Goal: Task Accomplishment & Management: Use online tool/utility

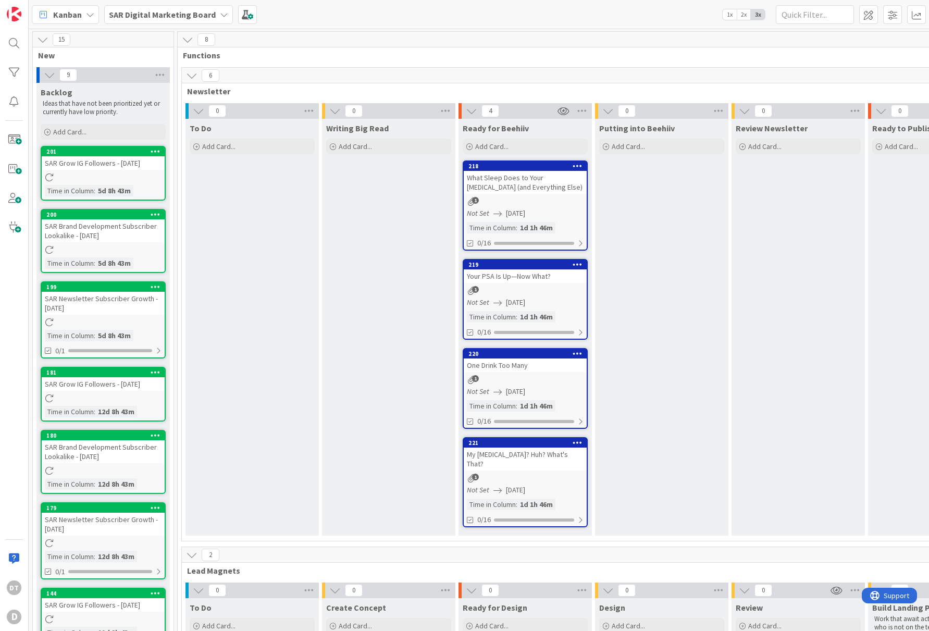
click at [192, 15] on b "SAR Digital Marketing Board" at bounding box center [162, 14] width 107 height 10
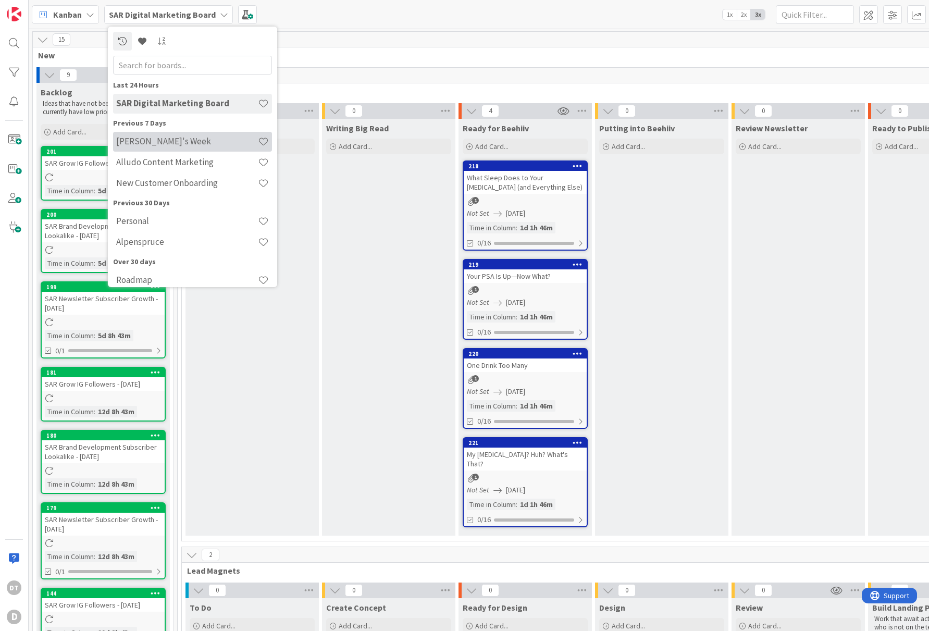
click at [149, 135] on div "Damon's Week" at bounding box center [192, 142] width 159 height 20
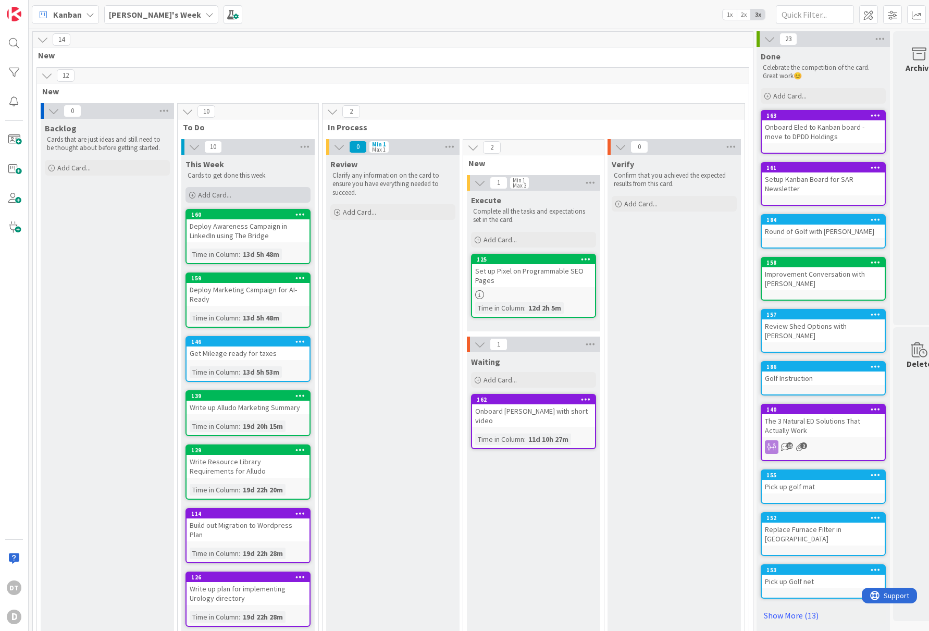
click at [228, 195] on span "Add Card..." at bounding box center [214, 194] width 33 height 9
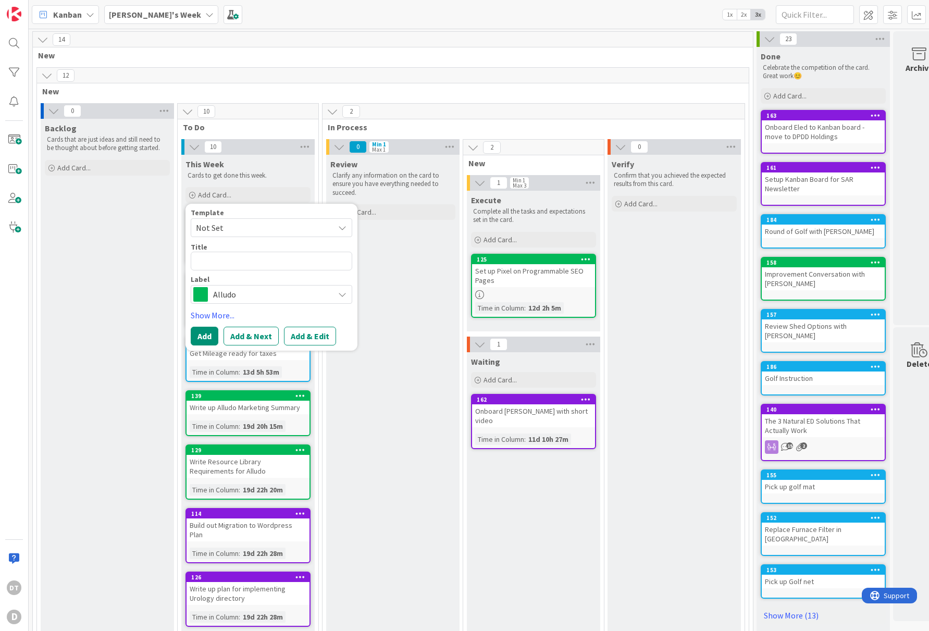
click at [244, 297] on span "Alludo" at bounding box center [271, 294] width 116 height 15
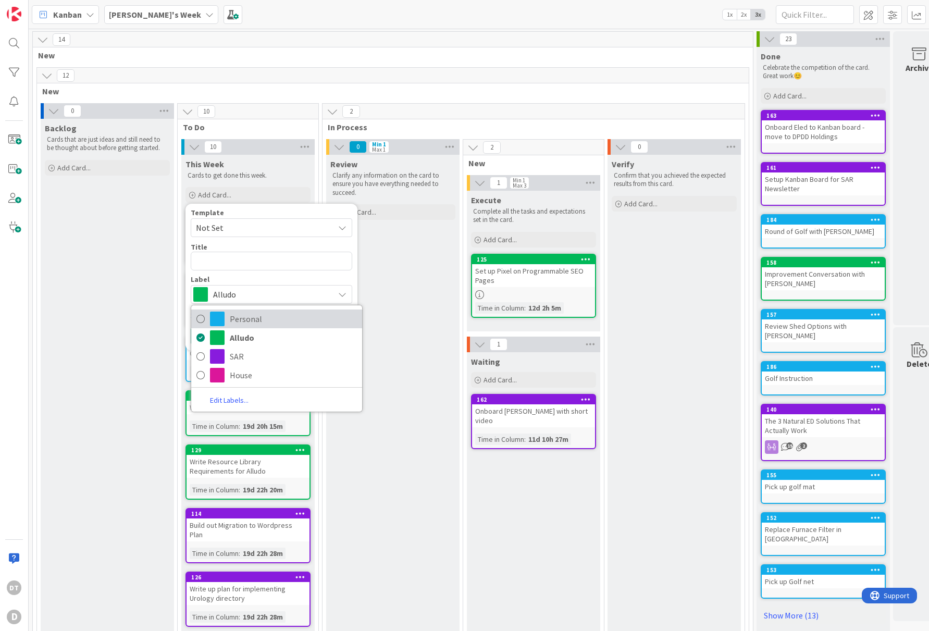
click at [251, 317] on span "Personal" at bounding box center [293, 319] width 127 height 16
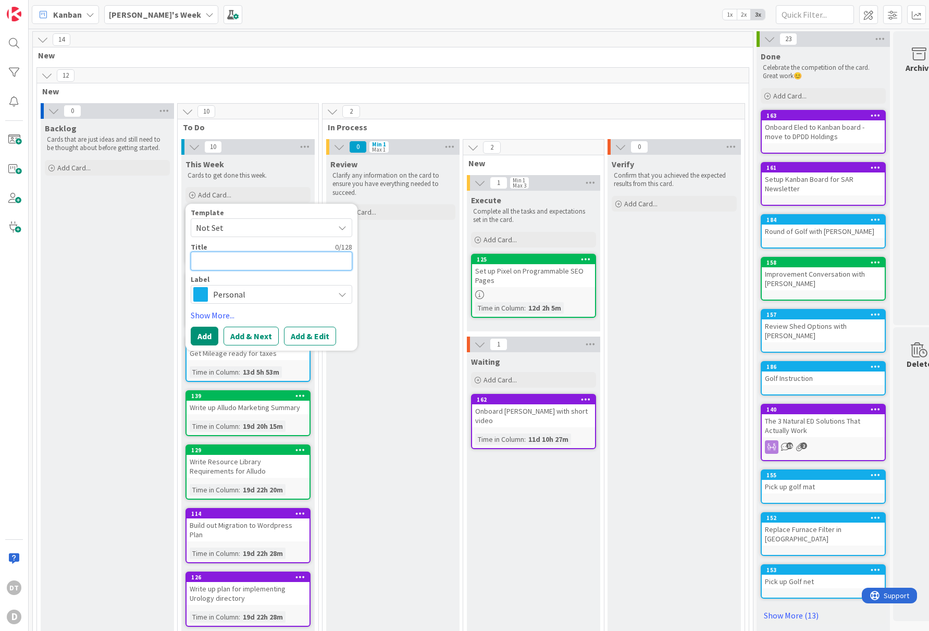
click at [232, 254] on textarea at bounding box center [271, 261] width 161 height 19
type textarea "x"
type textarea "Ca"
type textarea "x"
type textarea "Can"
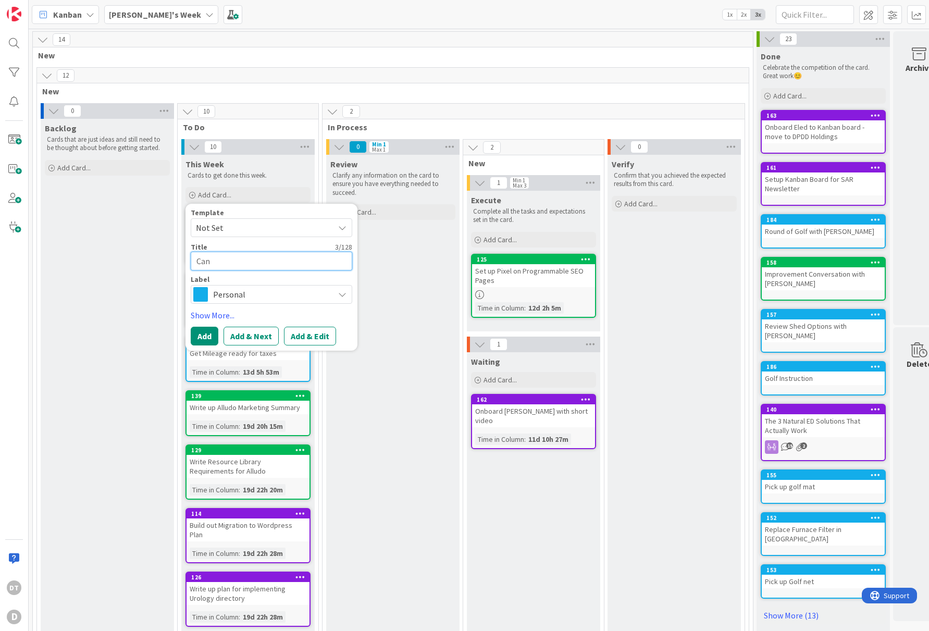
type textarea "x"
type textarea "Canc"
type textarea "x"
type textarea "Cance"
type textarea "x"
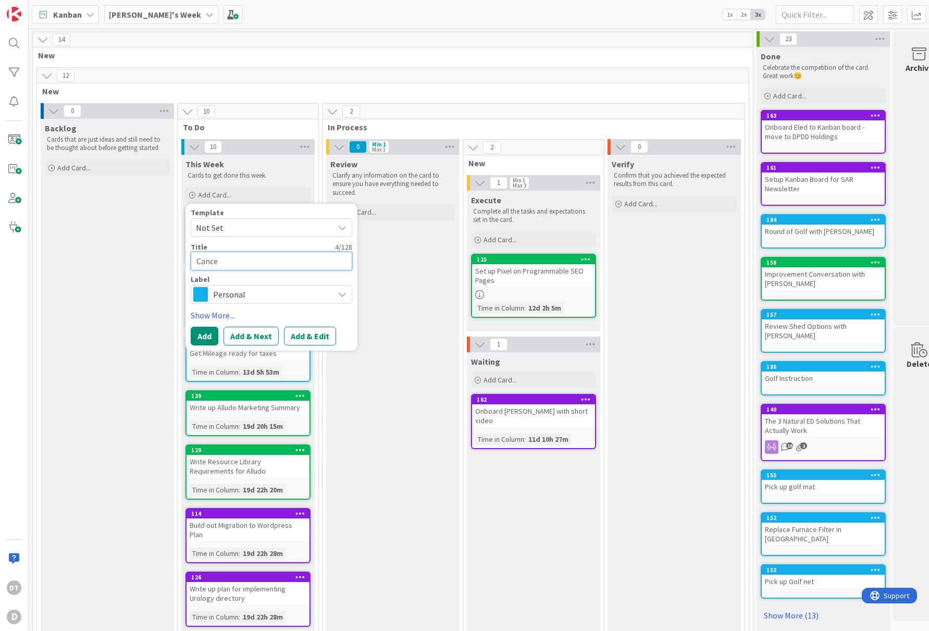
type textarea "Cancel"
type textarea "x"
type textarea "Cancel"
type textarea "x"
type textarea "Cancel Z"
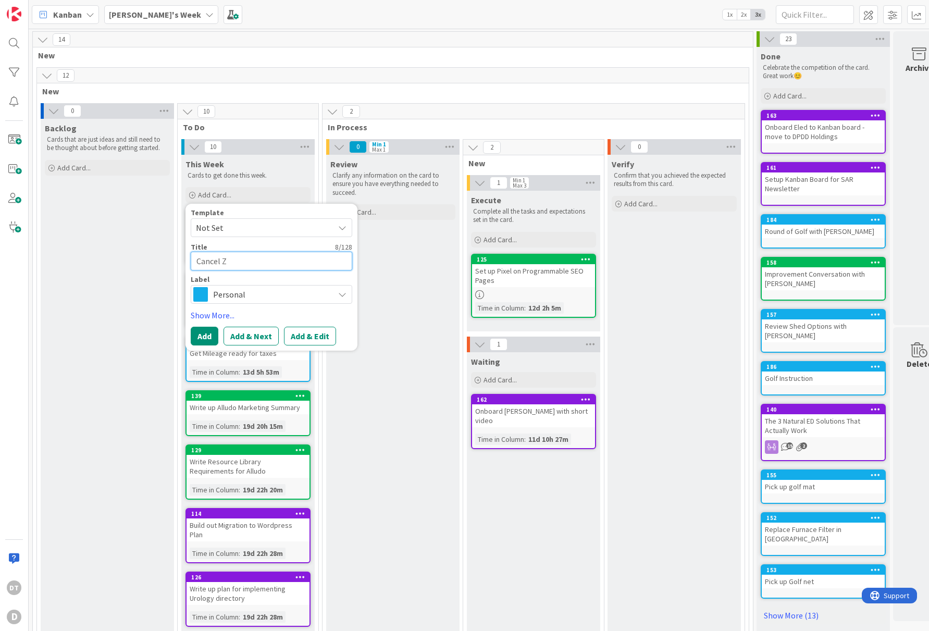
type textarea "x"
type textarea "Cancel Zi"
type textarea "x"
type textarea "Cancel Zip"
type textarea "x"
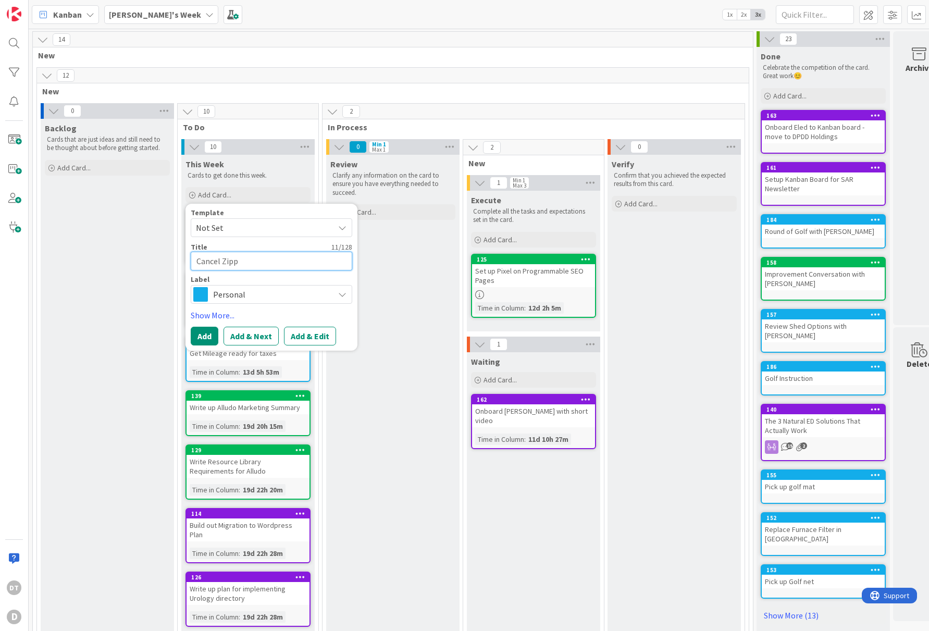
type textarea "Cancel Zippy"
type textarea "x"
type textarea "Cancel Zippy"
click at [259, 336] on button "Add & Next" at bounding box center [250, 336] width 55 height 19
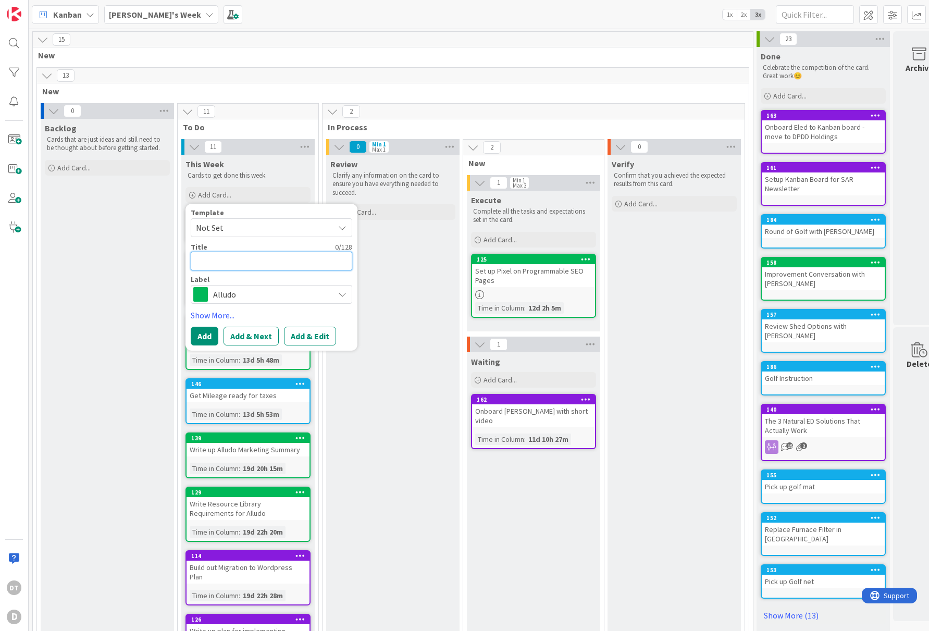
click at [217, 259] on textarea at bounding box center [271, 261] width 161 height 19
click at [226, 292] on span "Alludo" at bounding box center [271, 294] width 116 height 15
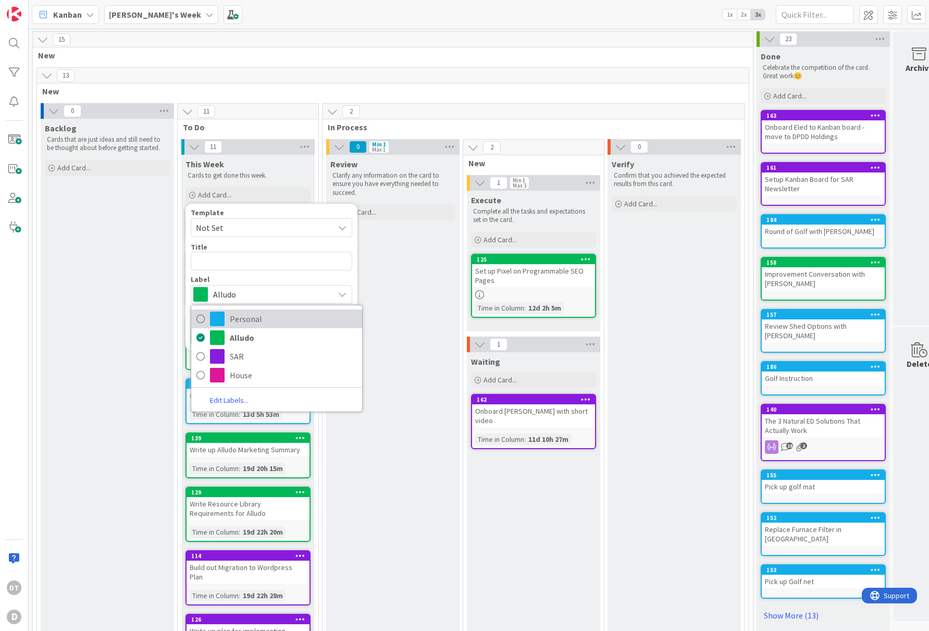
click at [236, 322] on span "Personal" at bounding box center [293, 319] width 127 height 16
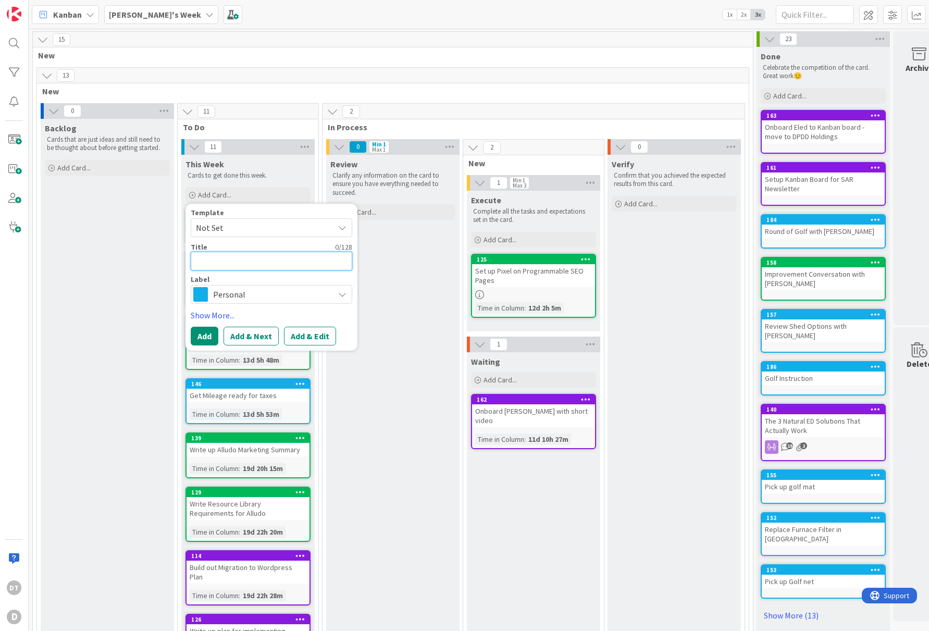
click at [223, 259] on textarea at bounding box center [271, 261] width 161 height 19
type textarea "x"
type textarea "G"
type textarea "x"
type textarea "Ge"
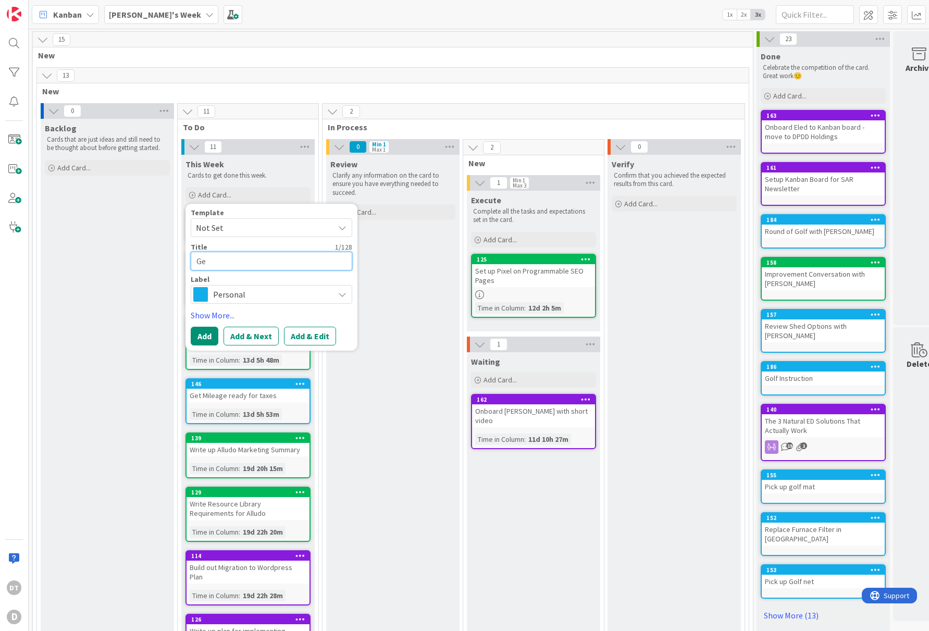
type textarea "x"
type textarea "Get"
type textarea "x"
type textarea "Get"
type textarea "x"
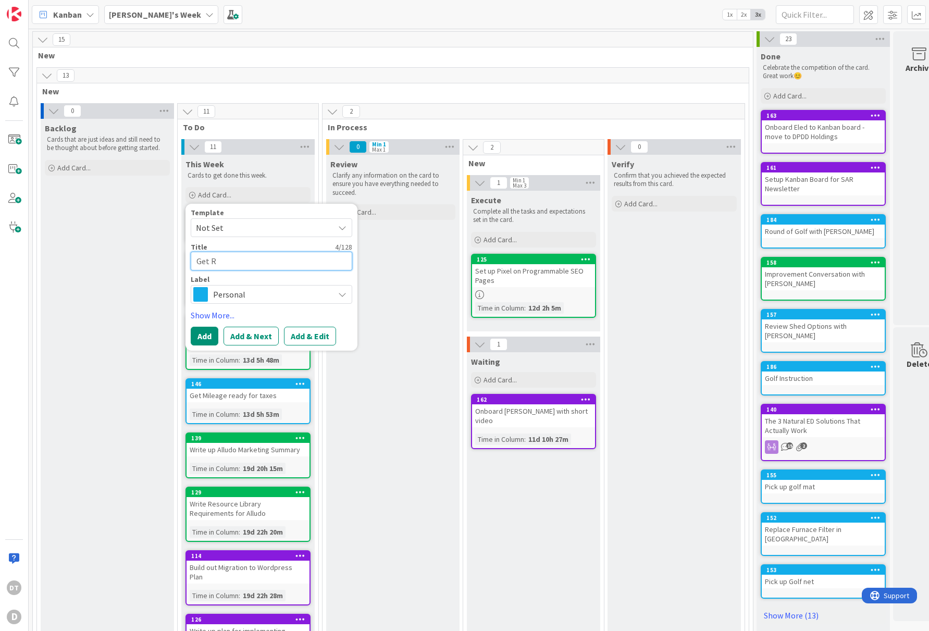
type textarea "Get Ro"
type textarea "x"
type textarea "Get Ron"
type textarea "x"
type textarea "Get Ron"
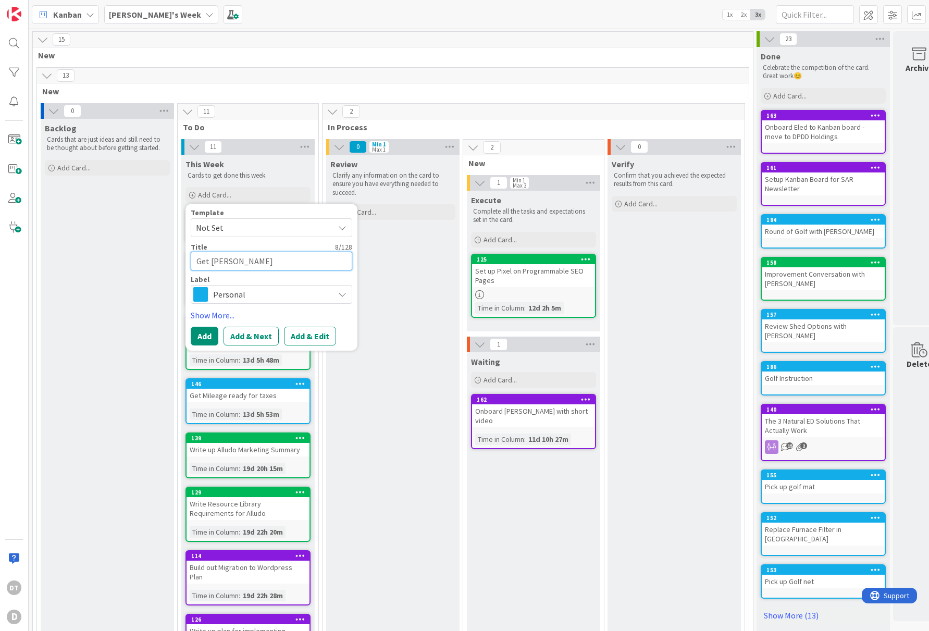
type textarea "x"
type textarea "Get Ron t"
type textarea "x"
type textarea "Get Ron to"
type textarea "x"
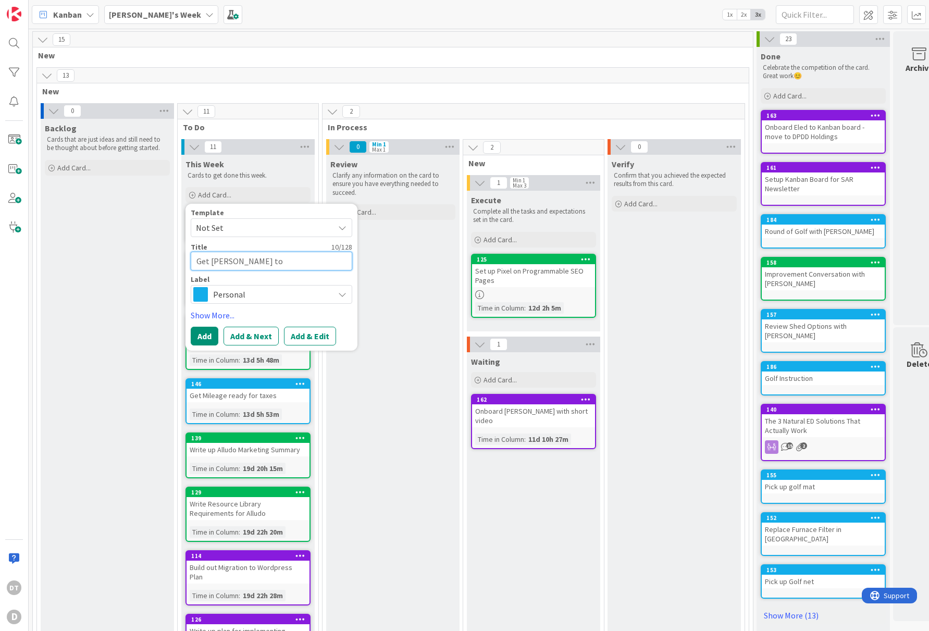
type textarea "Get Ron to"
type textarea "x"
type textarea "Get Ron to p"
type textarea "x"
type textarea "Get Ron to put"
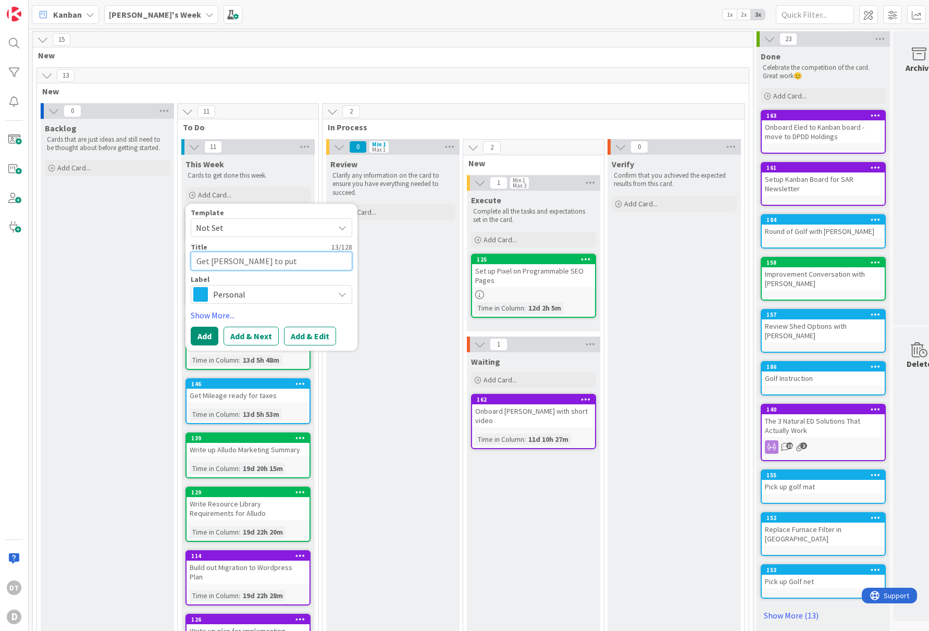
type textarea "x"
type textarea "Get Ron to put"
type textarea "x"
type textarea "Get Ron to put o"
type textarea "x"
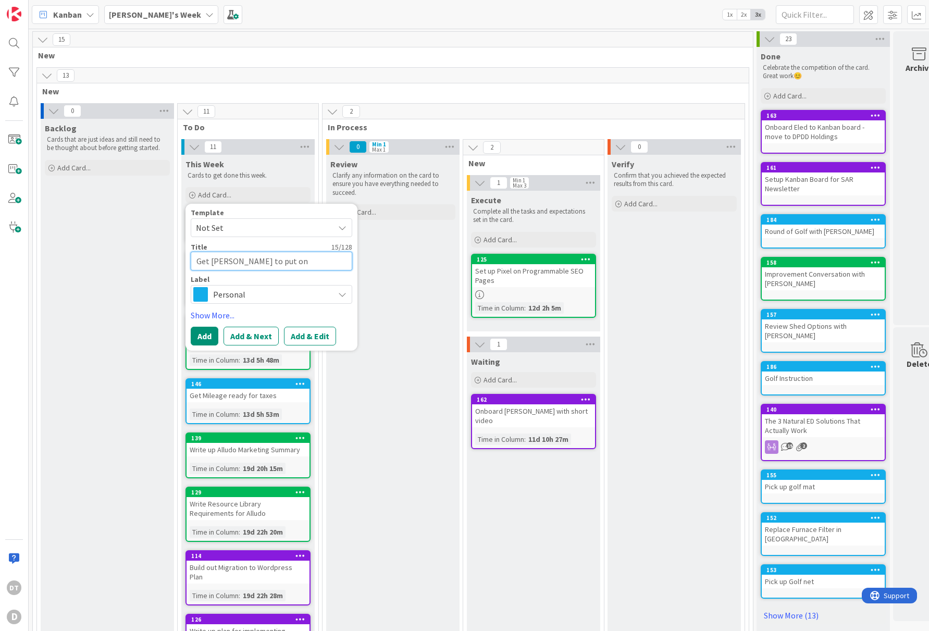
type textarea "Get Ron to put on"
type textarea "x"
type textarea "Get Ron to put on"
type textarea "x"
type textarea "Get Ron to put o"
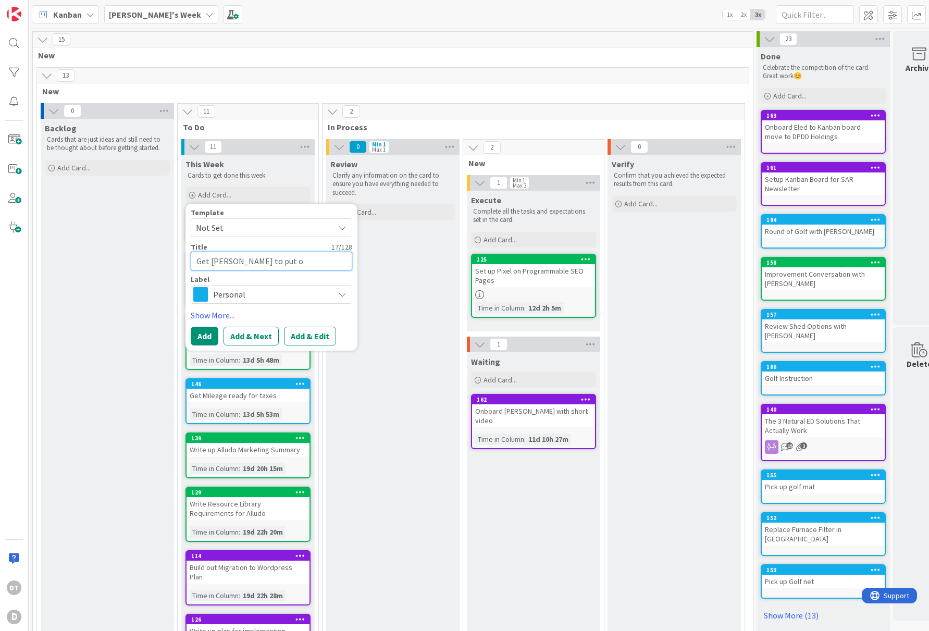
type textarea "x"
type textarea "Get Ron to put"
type textarea "x"
type textarea "Get Ron to put"
type textarea "x"
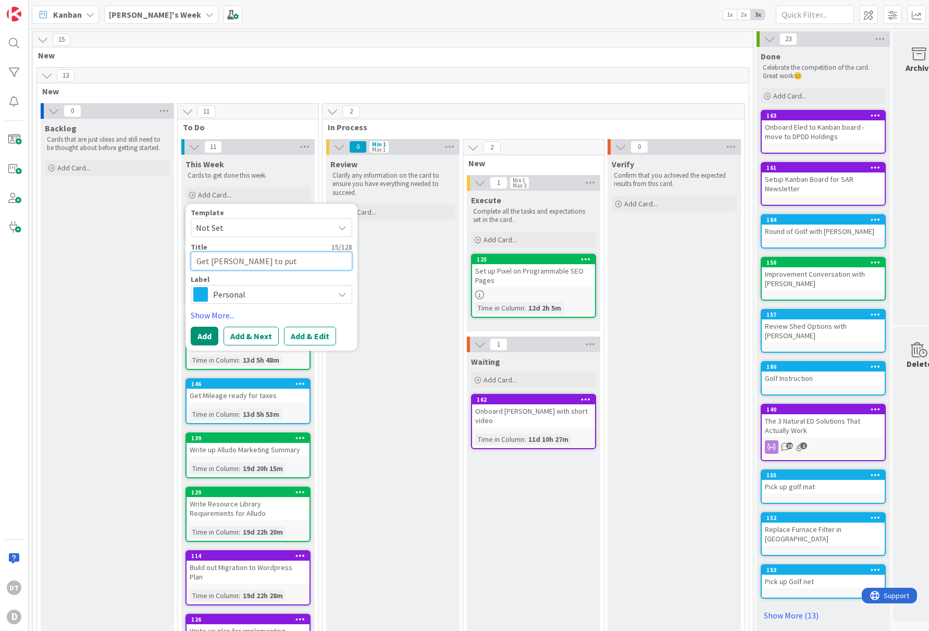
type textarea "Get Ron to pu"
type textarea "x"
type textarea "Get Ron to p"
type textarea "x"
type textarea "Get Ron to"
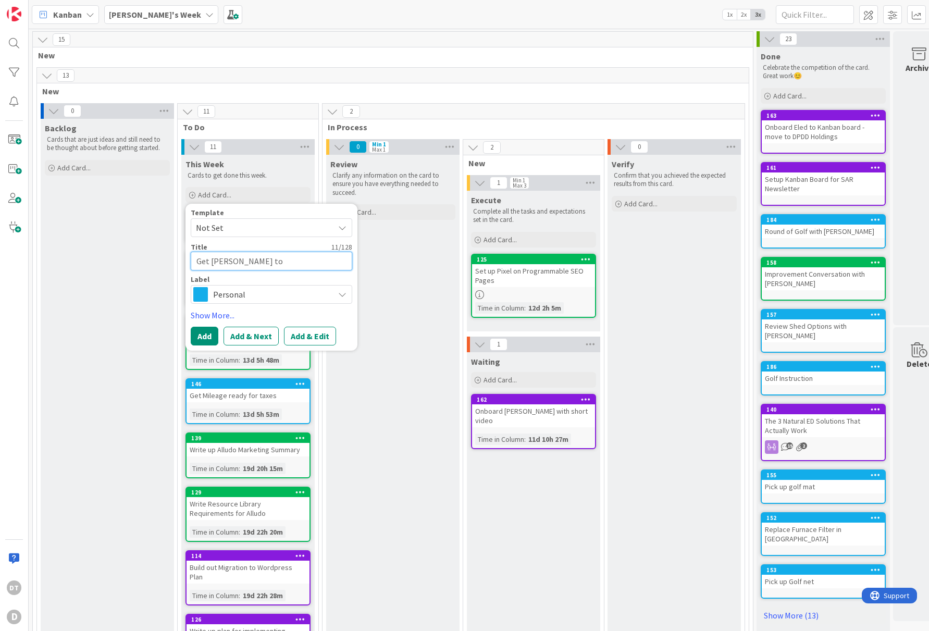
type textarea "x"
type textarea "Get Ron to p"
type textarea "x"
type textarea "Get Ron to pro"
type textarea "x"
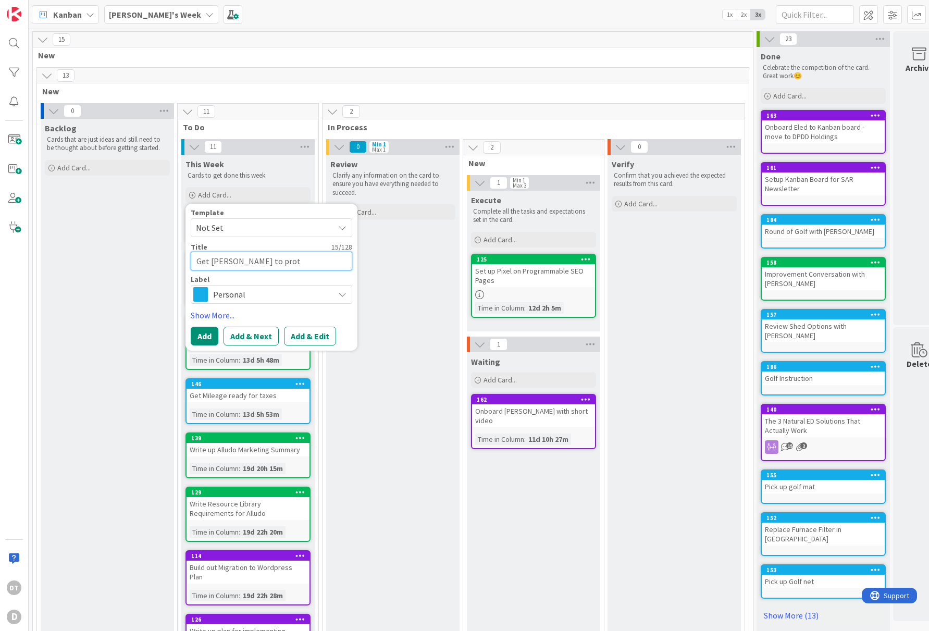
type textarea "Get Ron to prote"
type textarea "x"
type textarea "Get Ron to protec"
type textarea "x"
type textarea "Get Ron to protect"
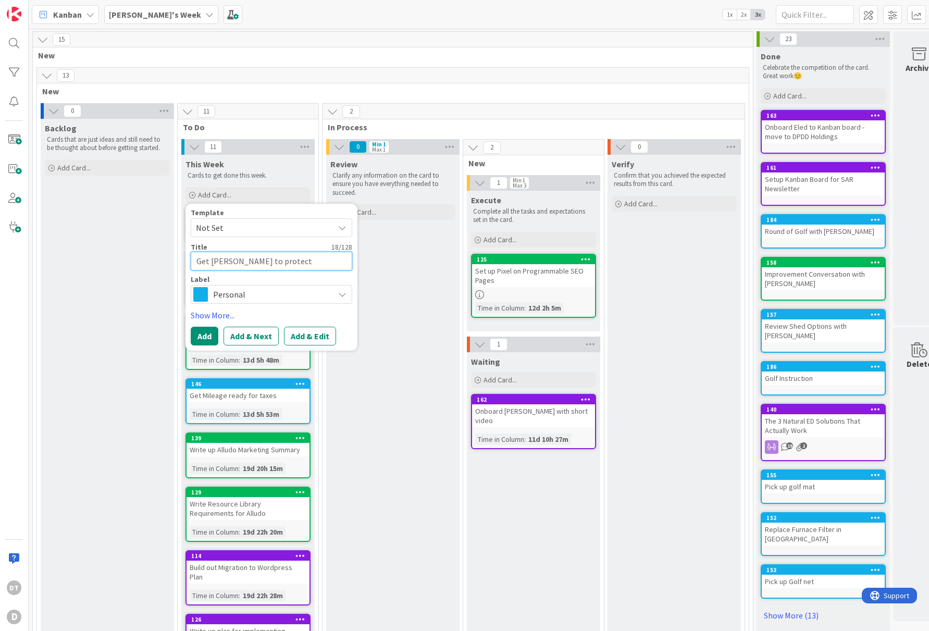
type textarea "x"
type textarea "Get Ron to protec"
type textarea "x"
type textarea "Get Ron to prote"
type textarea "x"
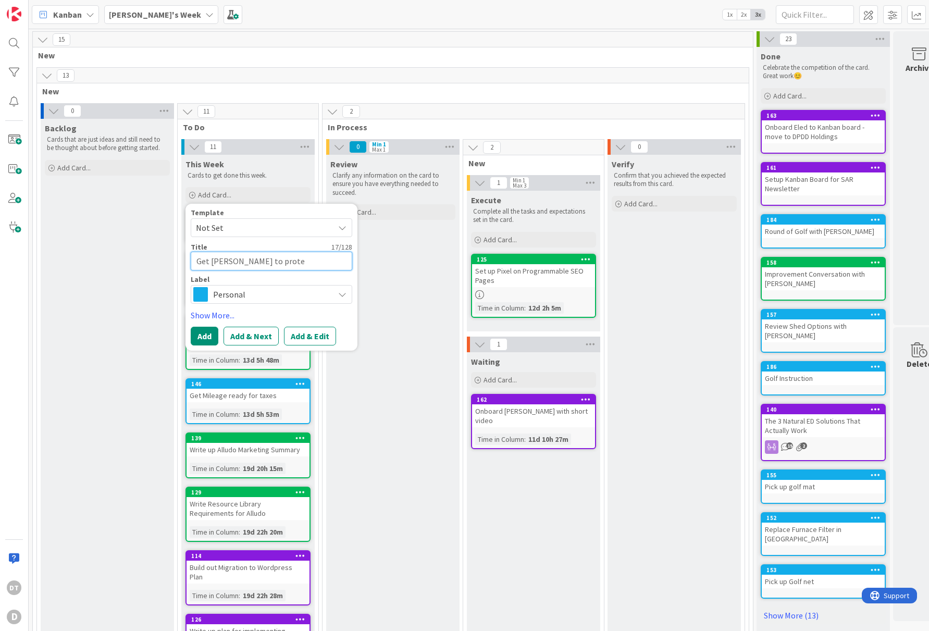
type textarea "Get Ron to prot"
type textarea "x"
type textarea "Get Ron to pro"
type textarea "x"
type textarea "Get Ron to pr"
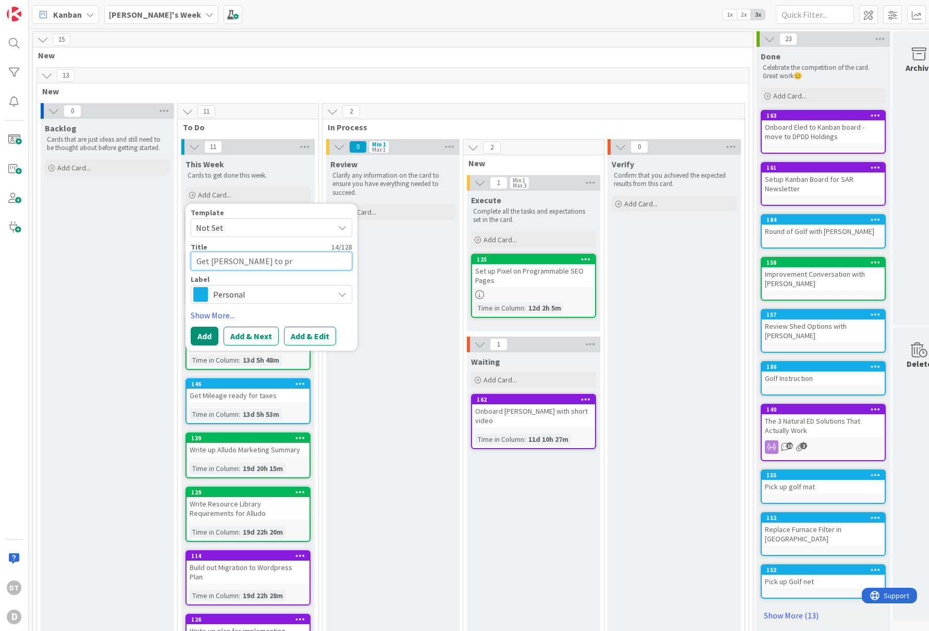
type textarea "x"
type textarea "Get Ron to p"
type textarea "x"
type textarea "Get Ron to"
type textarea "x"
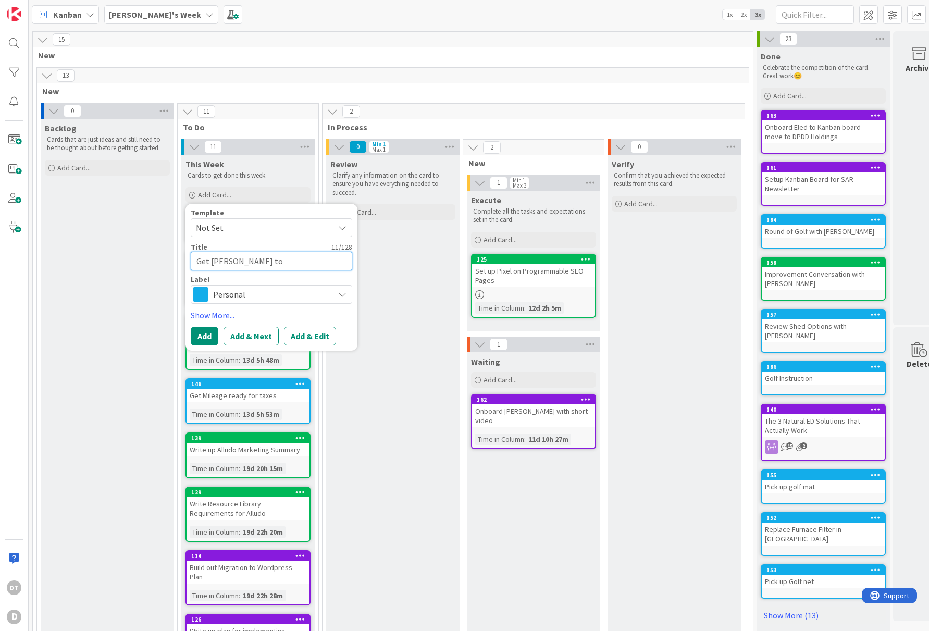
type textarea "Get Ron to i"
type textarea "x"
type textarea "Get Ron to in"
type textarea "x"
type textarea "Get Ron to ins"
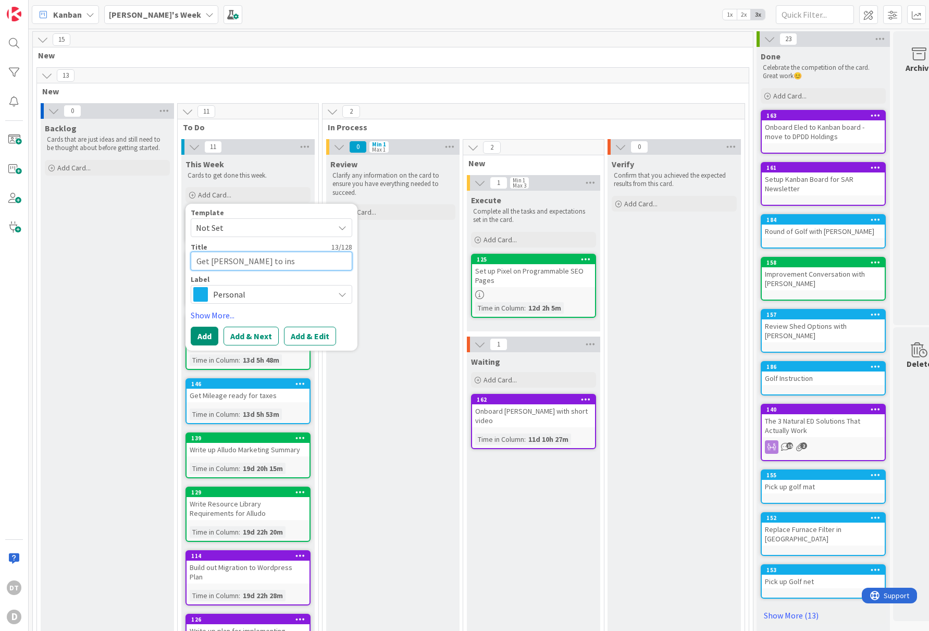
type textarea "x"
type textarea "Get Ron to insu"
type textarea "x"
type textarea "Get Ron to insul"
type textarea "x"
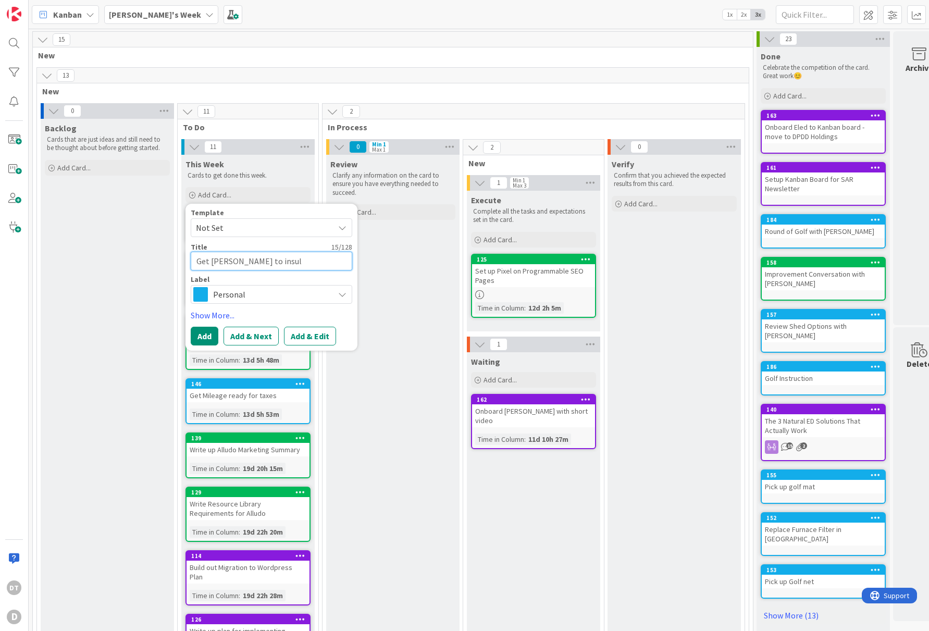
type textarea "Get Ron to insull"
type textarea "x"
type textarea "Get Ron to insula"
type textarea "x"
type textarea "Get Ron to insulate"
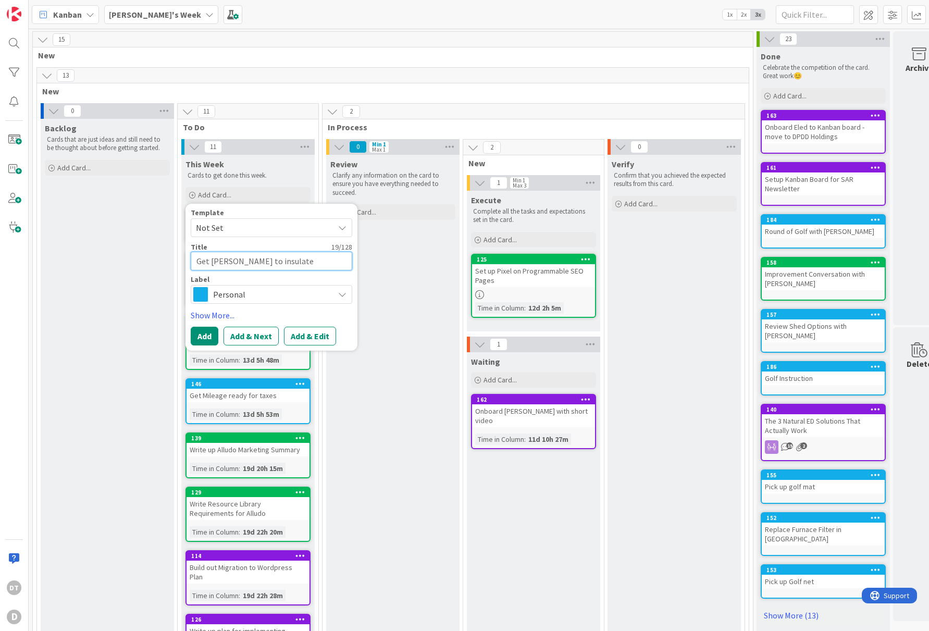
type textarea "x"
type textarea "Get Ron to insulate o"
type textarea "x"
type textarea "Get Ron to insulate ou"
type textarea "x"
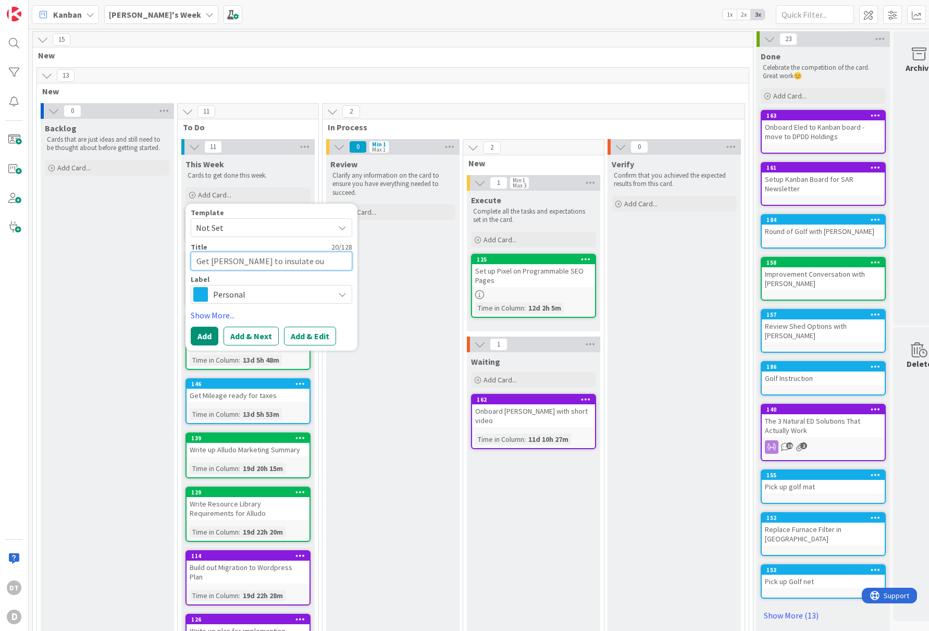
type textarea "Get Ron to insulate out"
type textarea "x"
type textarea "Get Ron to insulate outdo"
type textarea "x"
type textarea "Get Ron to insulate outdoo"
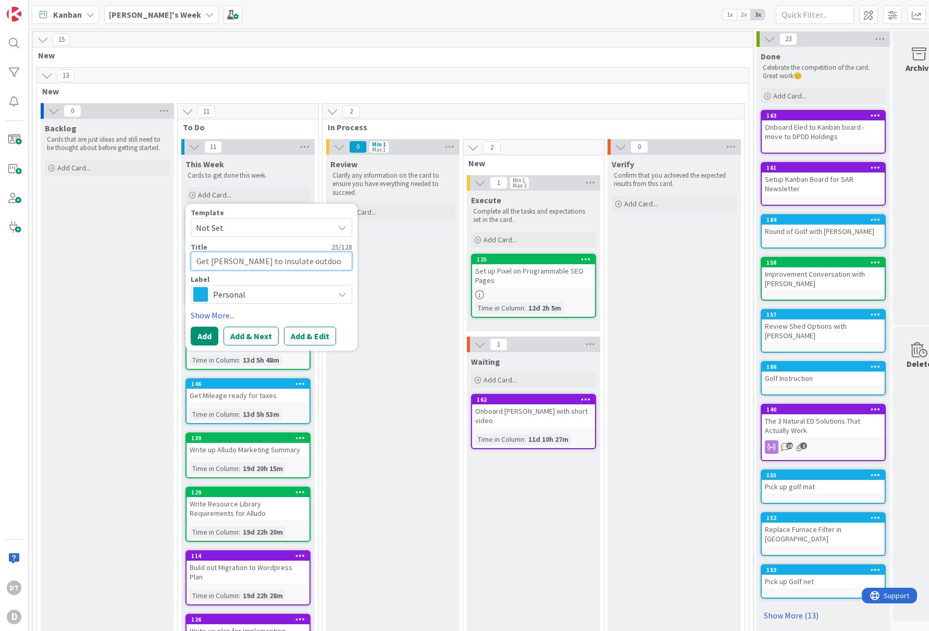
type textarea "x"
type textarea "Get Ron to insulate outdoor"
type textarea "x"
type textarea "Get Ron to insulate outdoor"
type textarea "x"
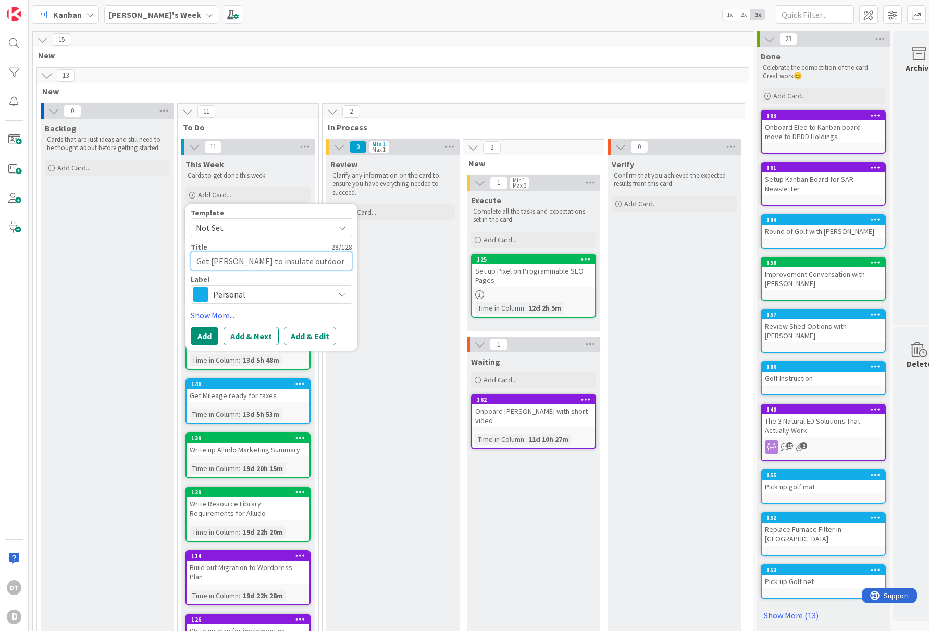
type textarea "Get Ron to insulate outdoor f"
type textarea "x"
type textarea "Get Ron to insulate outdoor fa"
type textarea "x"
type textarea "Get Ron to insulate outdoor fau"
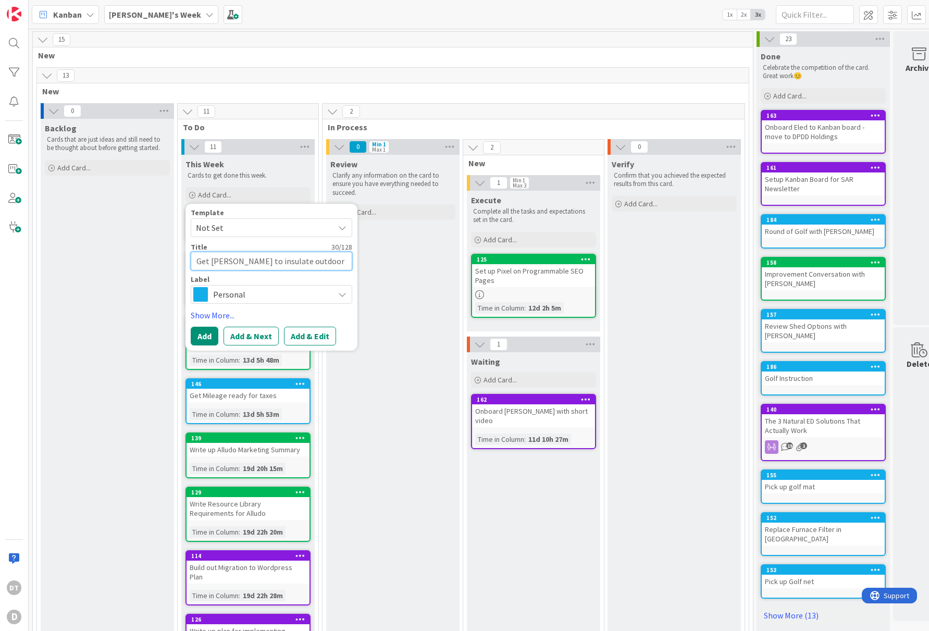
type textarea "x"
type textarea "Get Ron to insulate outdoor fauc"
type textarea "x"
type textarea "Get Ron to insulate outdoor fauce"
type textarea "x"
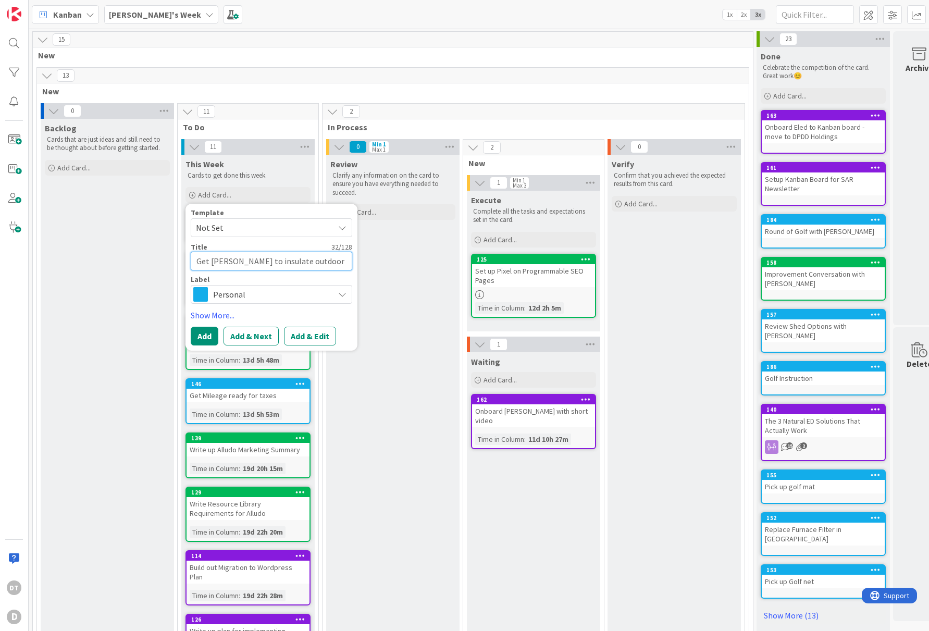
type textarea "Get Ron to insulate outdoor faucet"
type textarea "x"
type textarea "Get Ron to insulate outdoor faucets"
click at [261, 332] on button "Add & Next" at bounding box center [250, 336] width 55 height 19
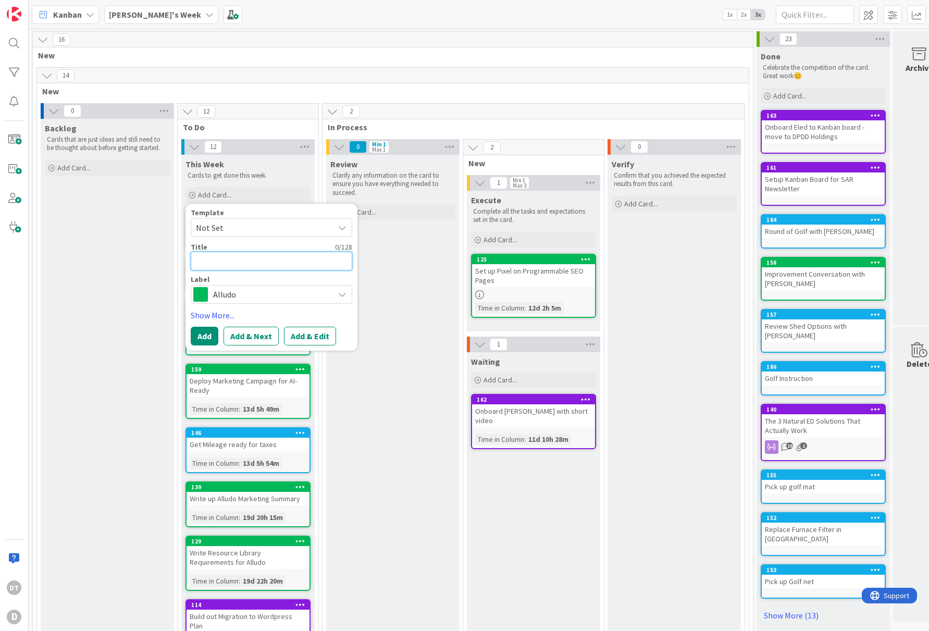
click at [214, 263] on textarea at bounding box center [271, 261] width 161 height 19
click at [233, 296] on span "Alludo" at bounding box center [271, 294] width 116 height 15
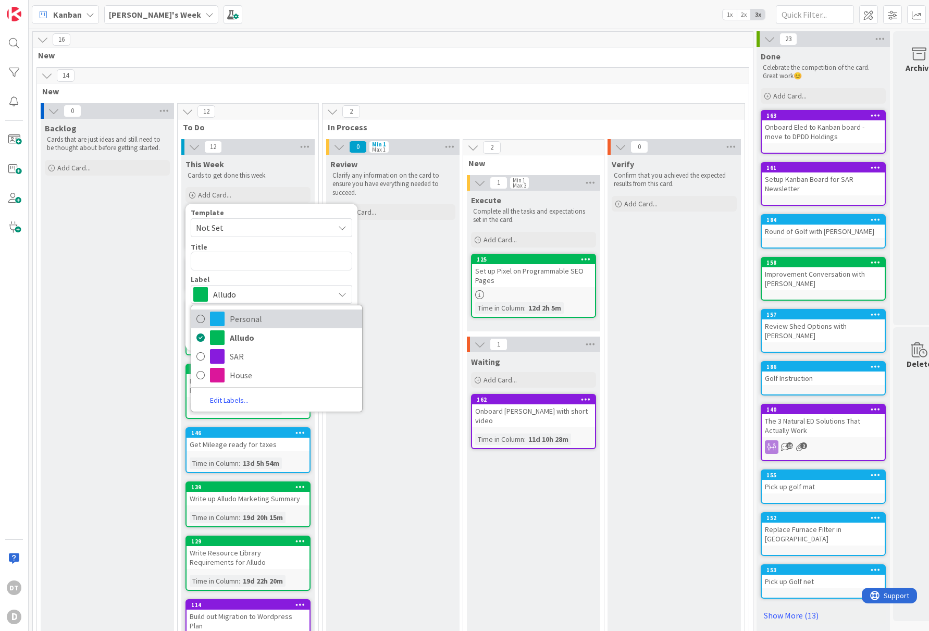
click at [244, 327] on link "Personal" at bounding box center [276, 318] width 171 height 19
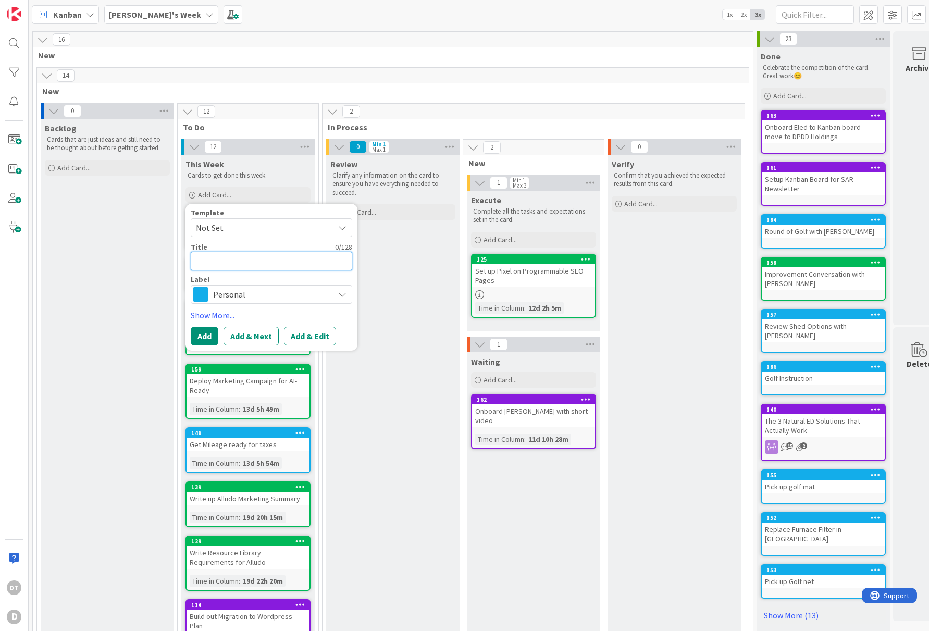
click at [214, 263] on textarea at bounding box center [271, 261] width 161 height 19
type textarea "x"
type textarea "Ca"
type textarea "x"
type textarea "Cac"
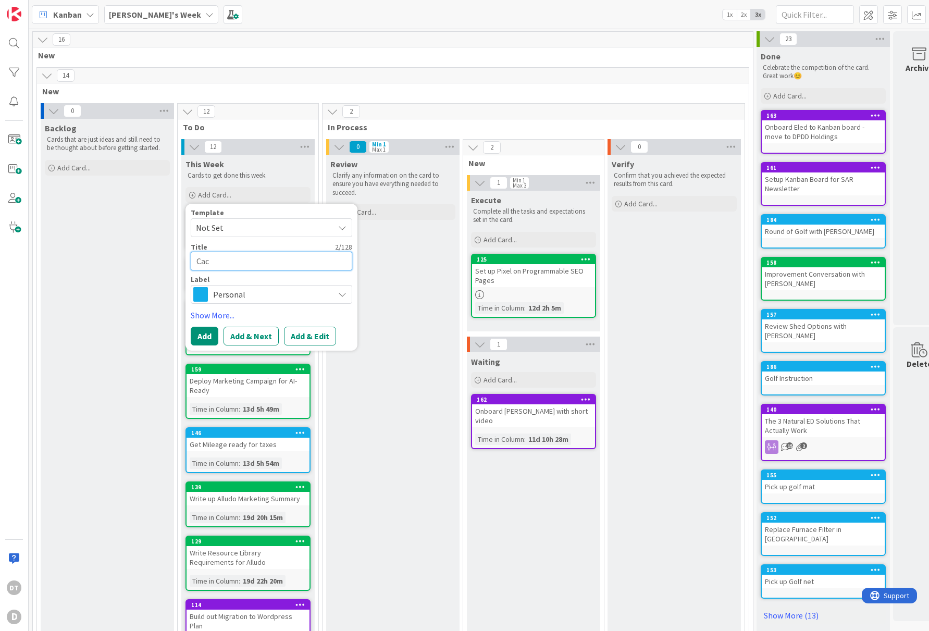
type textarea "x"
type textarea "Cace"
type textarea "x"
type textarea "Cacel"
type textarea "x"
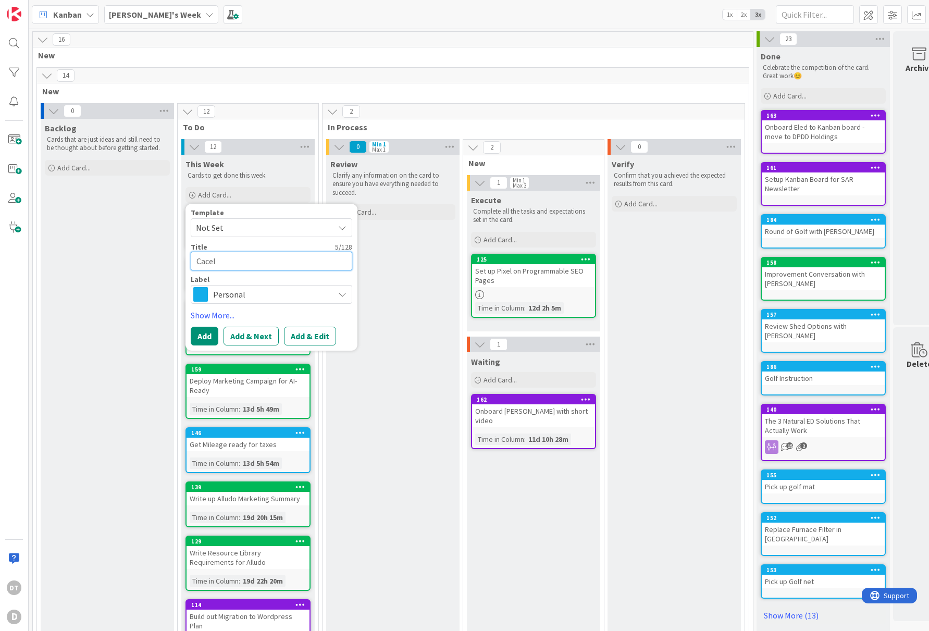
type textarea "Cace"
type textarea "x"
type textarea "Cac"
type textarea "x"
type textarea "Ca"
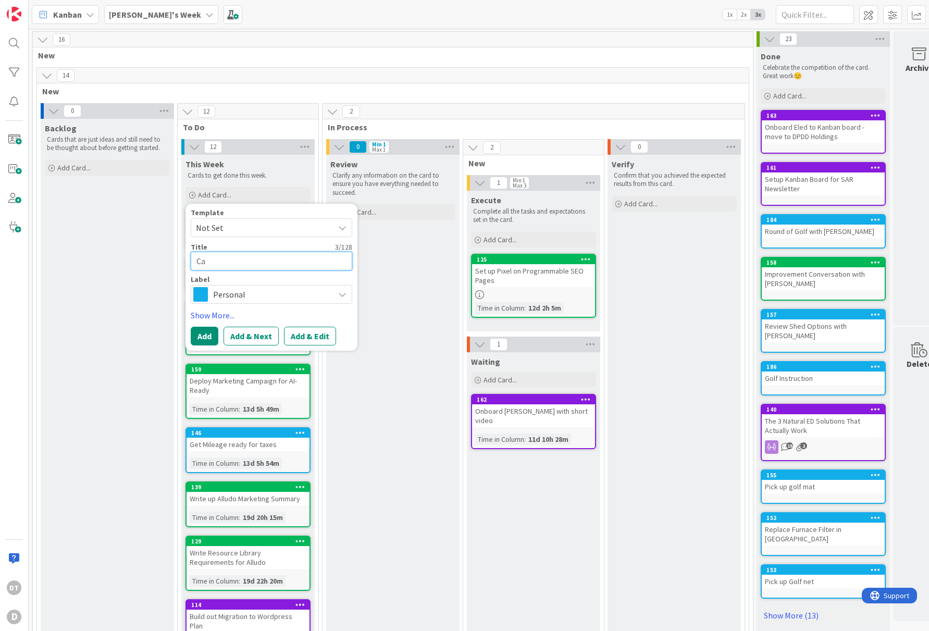
type textarea "x"
type textarea "Can"
type textarea "x"
type textarea "Canc"
type textarea "x"
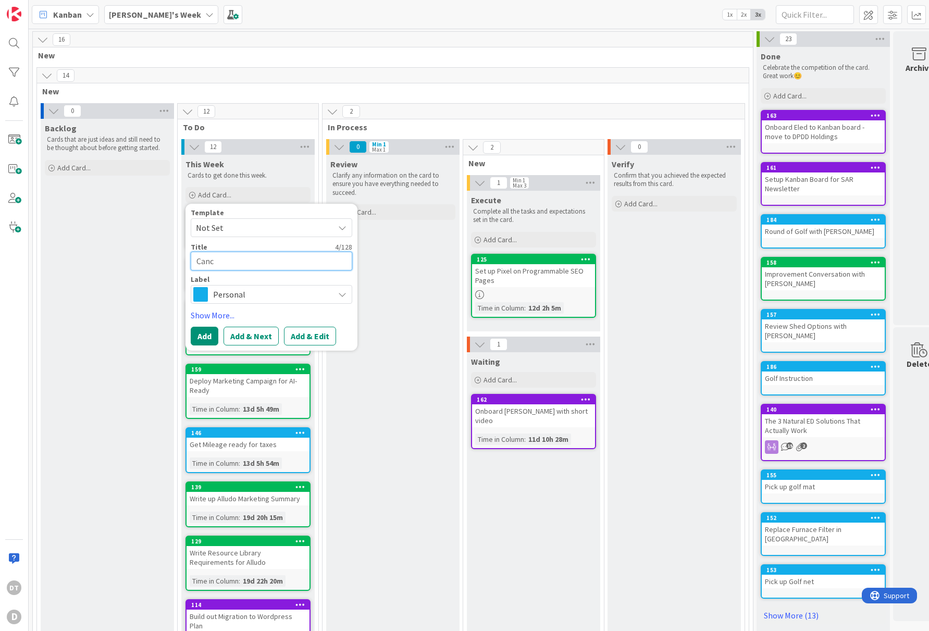
type textarea "Cance"
type textarea "x"
type textarea "Cancel"
type textarea "x"
type textarea "Cancel i"
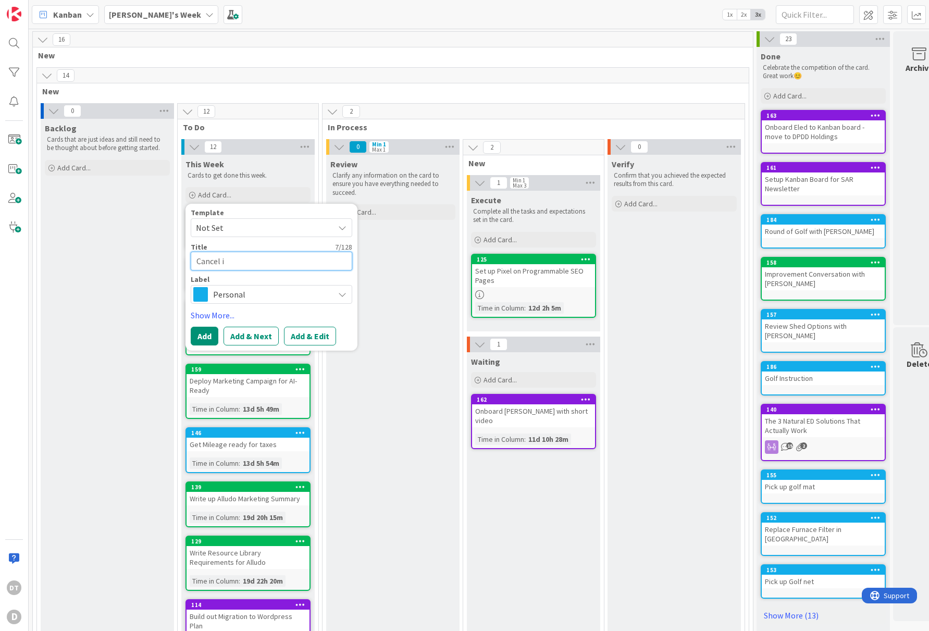
type textarea "x"
type textarea "Cancel in"
type textarea "x"
type textarea "Cancel inte"
type textarea "x"
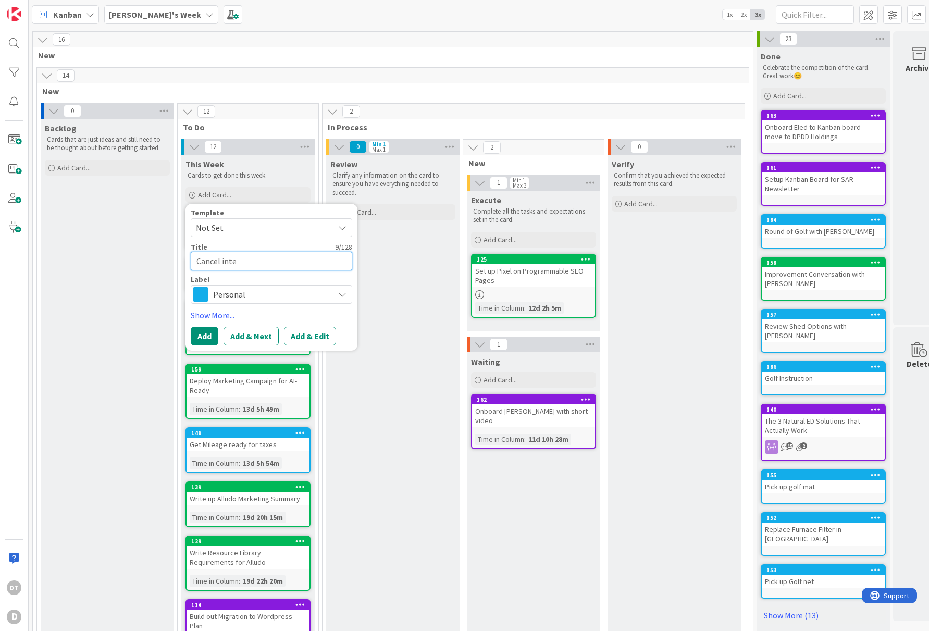
type textarea "Cancel inter"
type textarea "x"
type textarea "Cancel intern"
type textarea "x"
type textarea "Cancel interne"
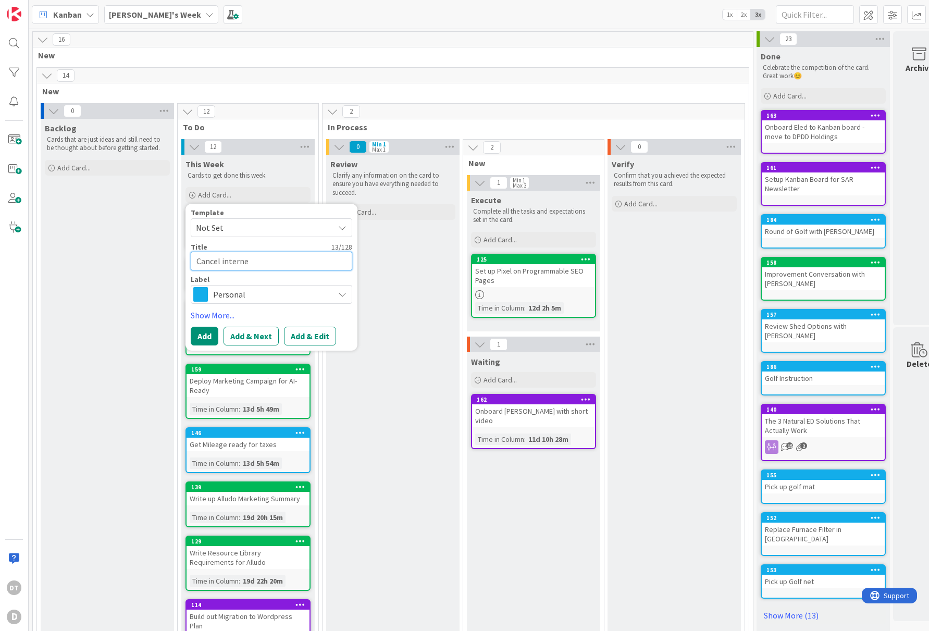
type textarea "x"
type textarea "Cancel internet"
click at [320, 331] on button "Add & Edit" at bounding box center [310, 336] width 52 height 19
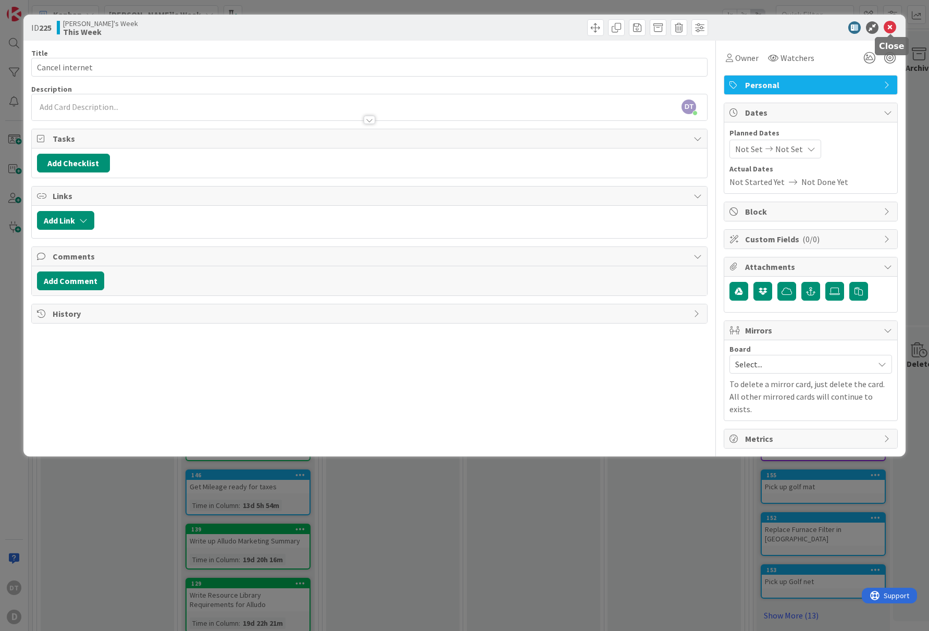
click at [892, 23] on icon at bounding box center [889, 27] width 13 height 13
